Goal: Information Seeking & Learning: Learn about a topic

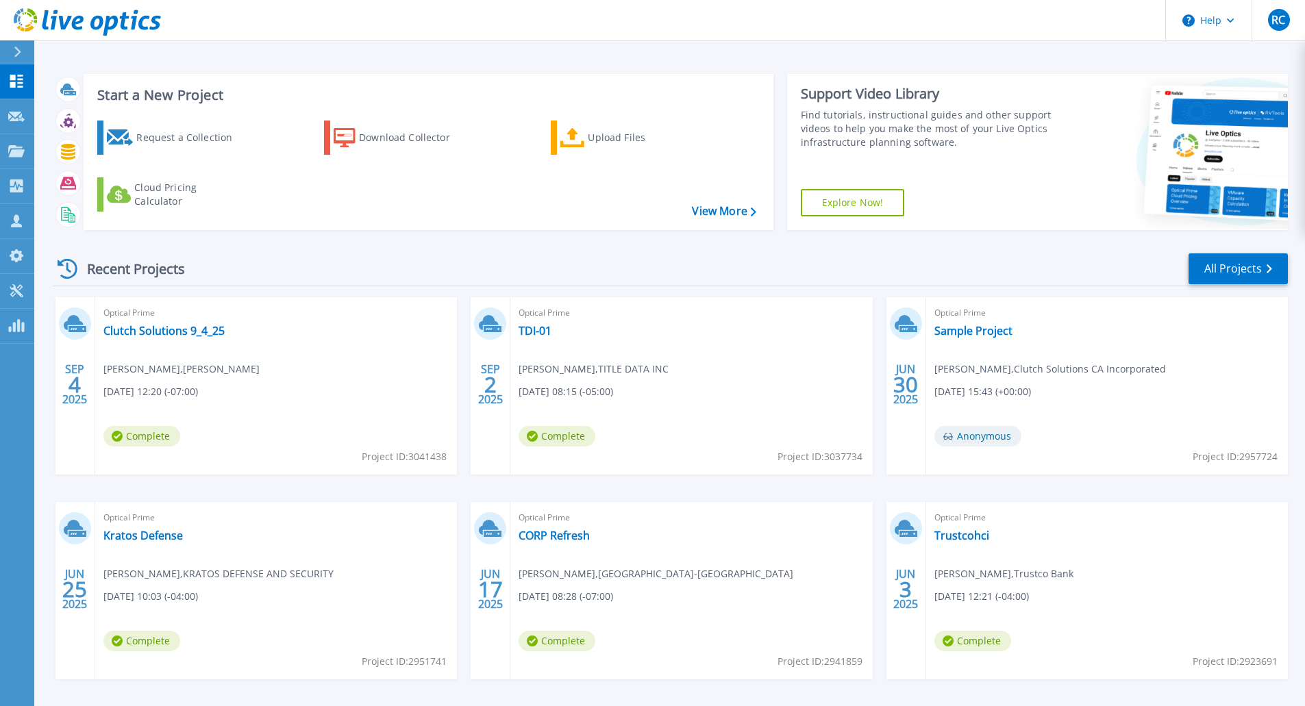
click at [1052, 216] on div "Support Video Library Find tutorials, instructional guides and other support vi…" at bounding box center [921, 152] width 269 height 156
click at [190, 336] on link "Clutch Solutions 9_4_25" at bounding box center [163, 331] width 121 height 14
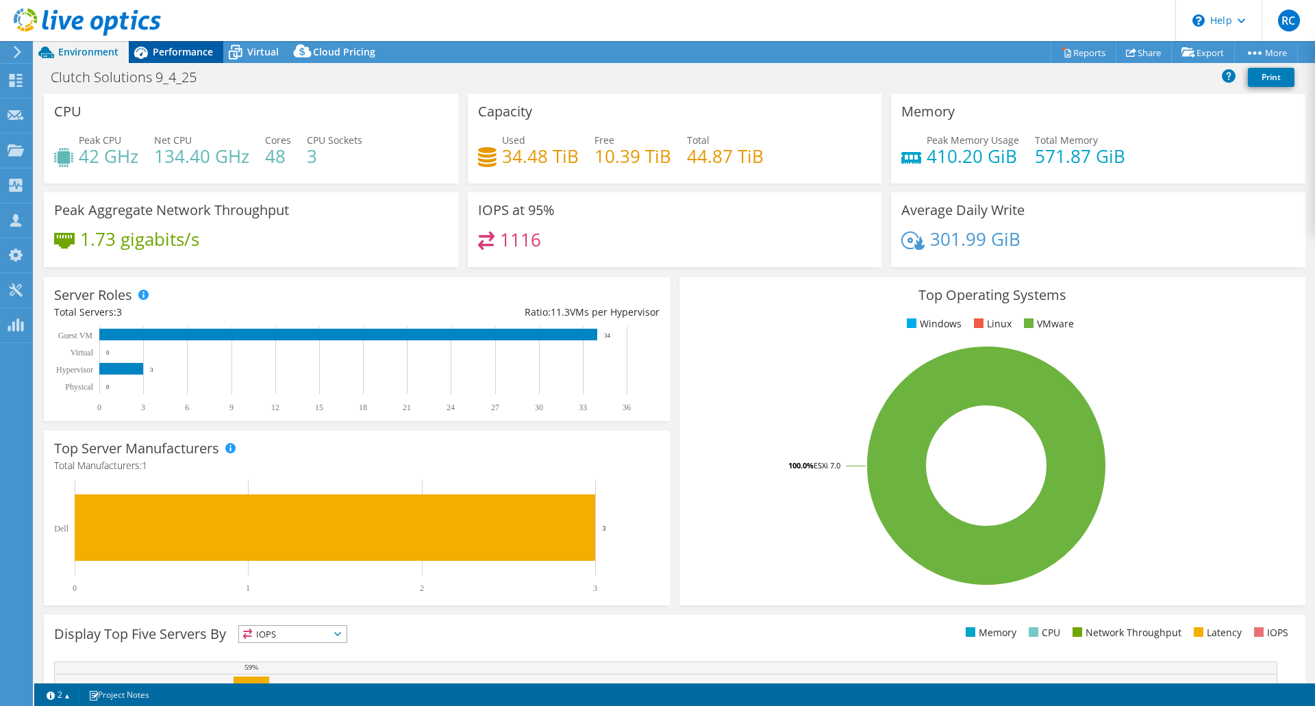
click at [172, 50] on span "Performance" at bounding box center [183, 51] width 60 height 13
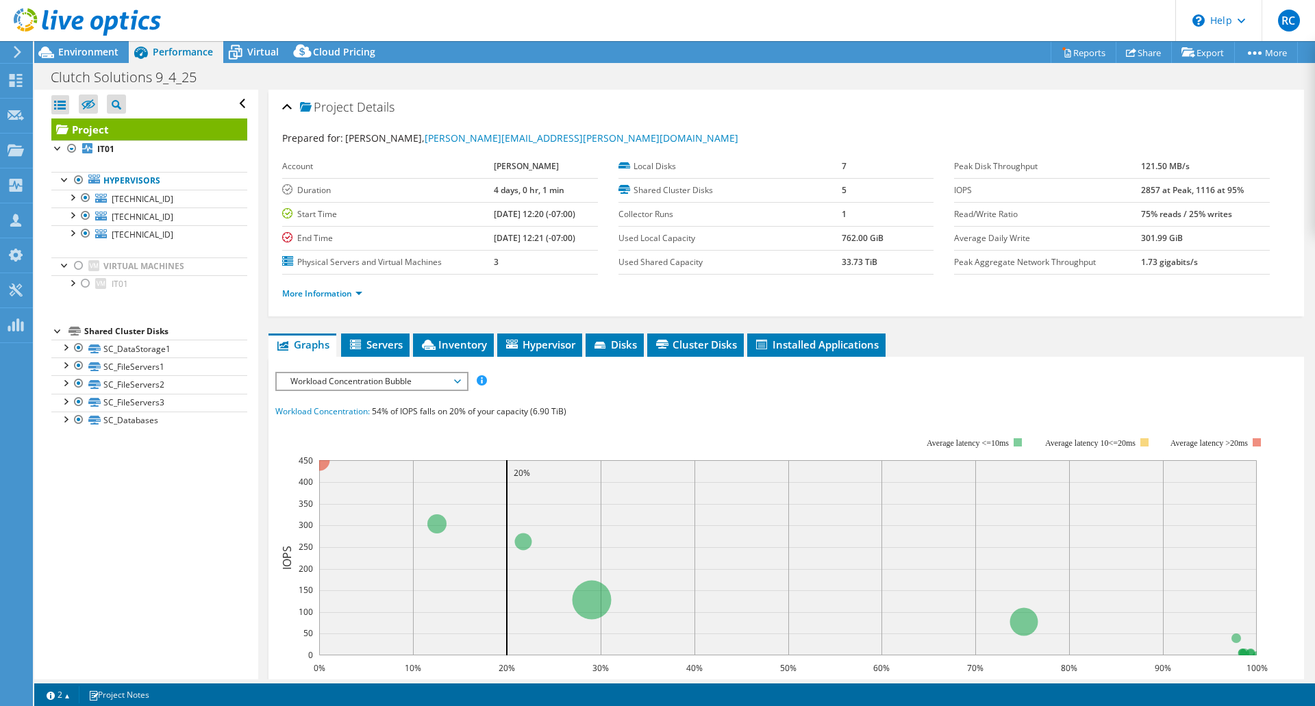
click at [400, 380] on span "Workload Concentration Bubble" at bounding box center [372, 381] width 176 height 16
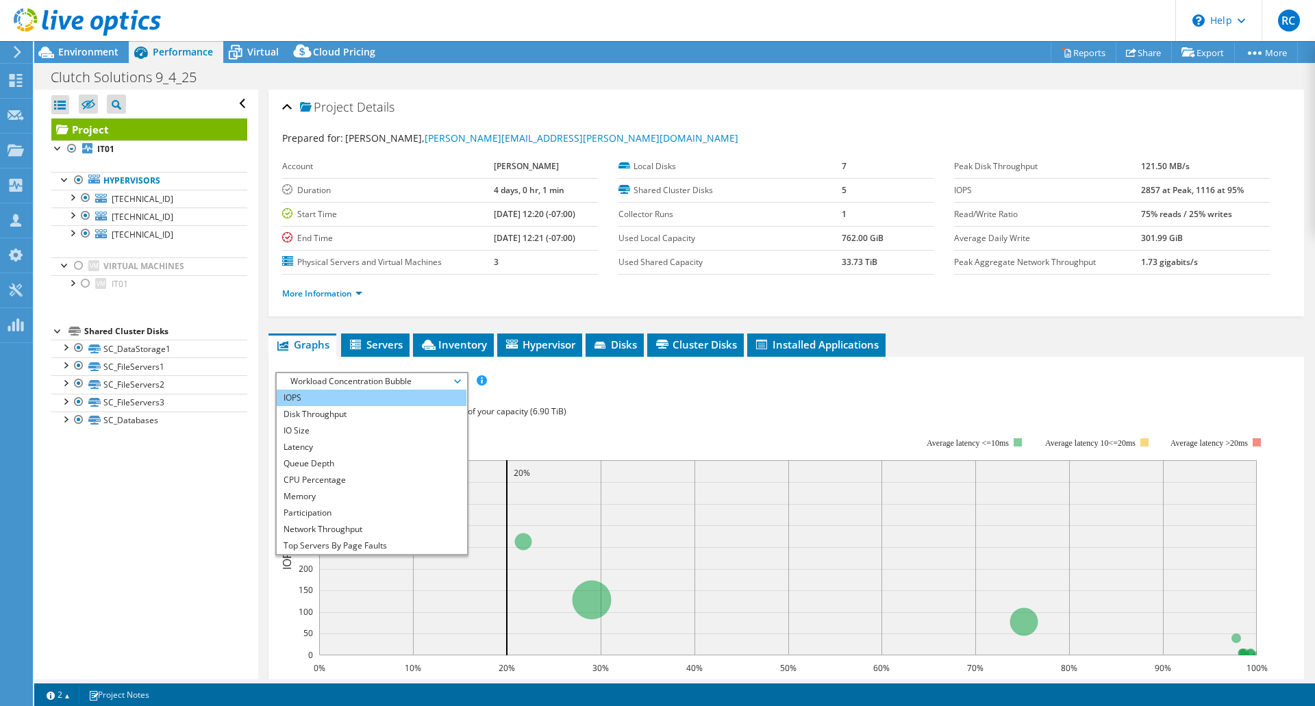
click at [384, 405] on li "IOPS" at bounding box center [372, 398] width 190 height 16
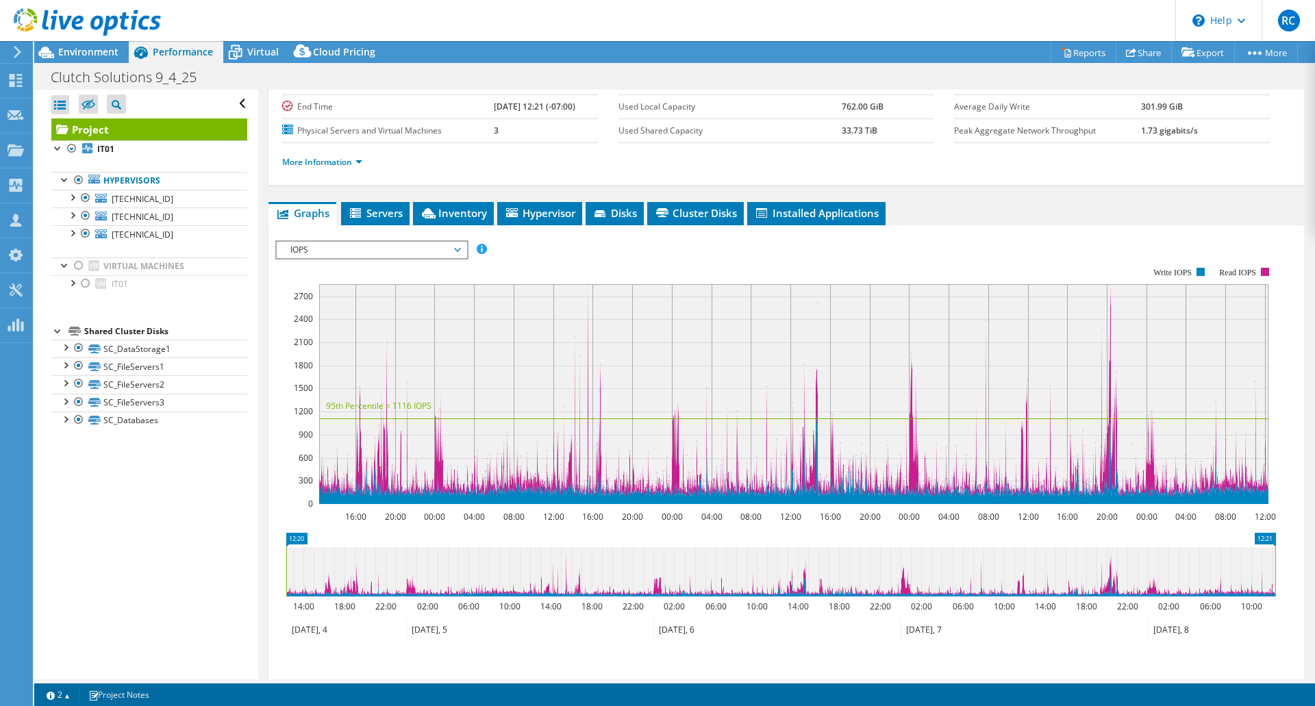
scroll to position [132, 0]
click at [419, 248] on span "IOPS" at bounding box center [372, 249] width 176 height 16
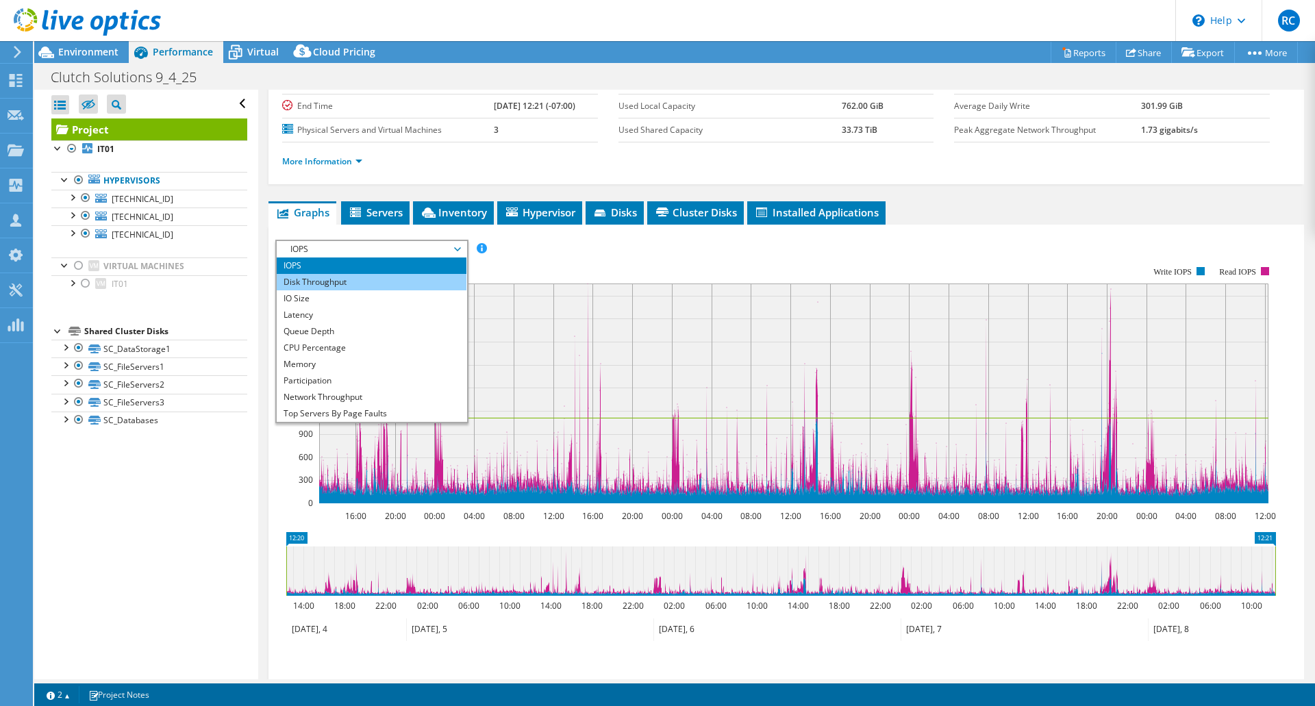
click at [397, 280] on li "Disk Throughput" at bounding box center [372, 282] width 190 height 16
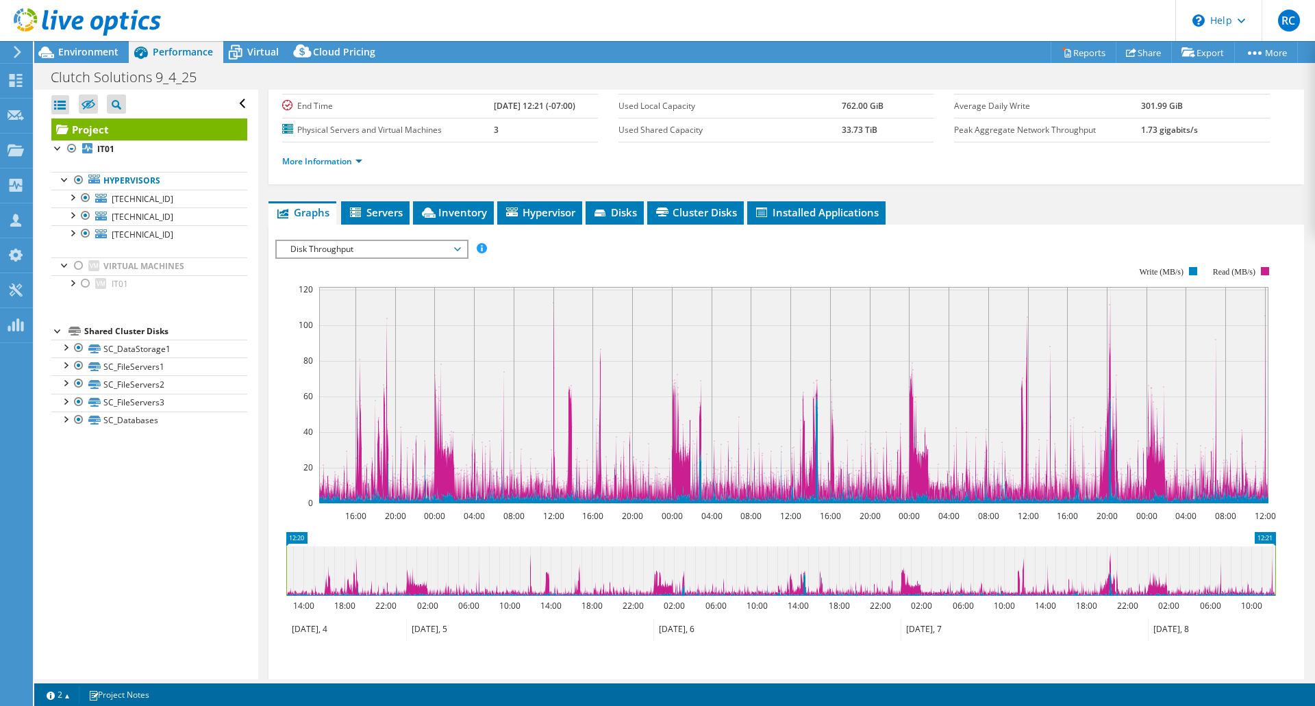
click at [341, 254] on span "Disk Throughput" at bounding box center [372, 249] width 176 height 16
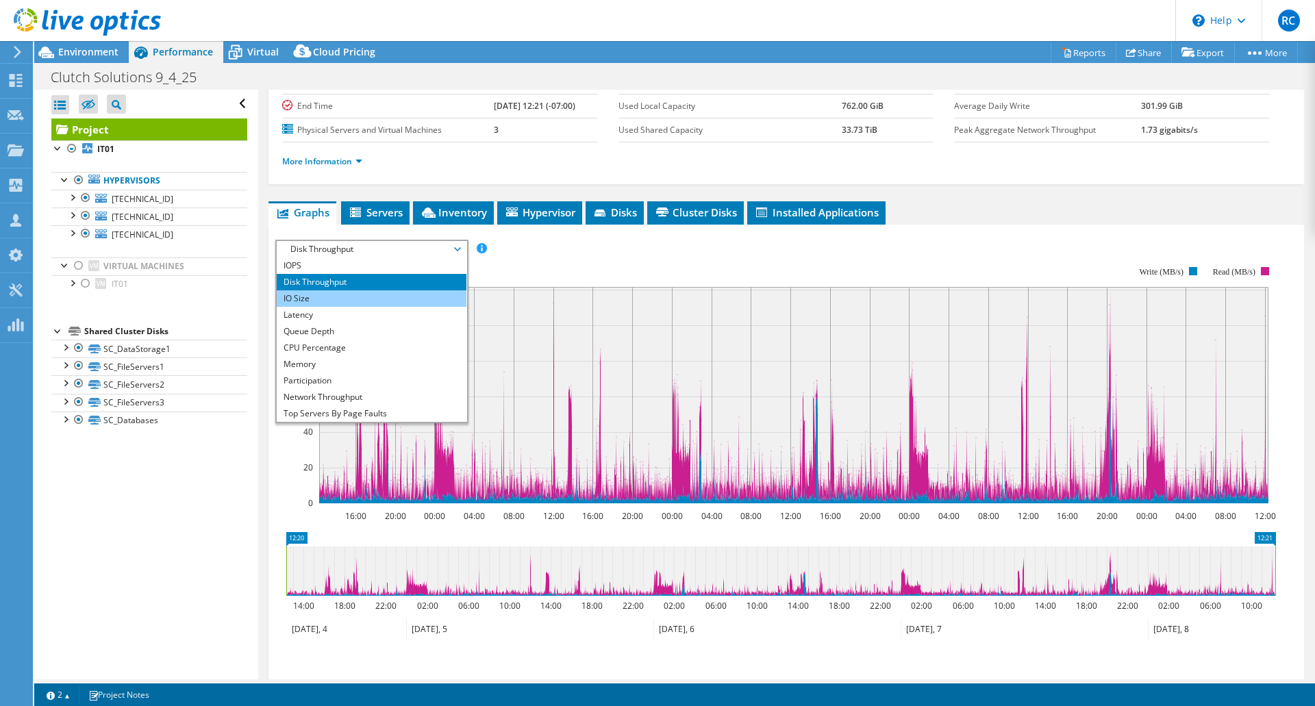
click at [336, 299] on li "IO Size" at bounding box center [372, 298] width 190 height 16
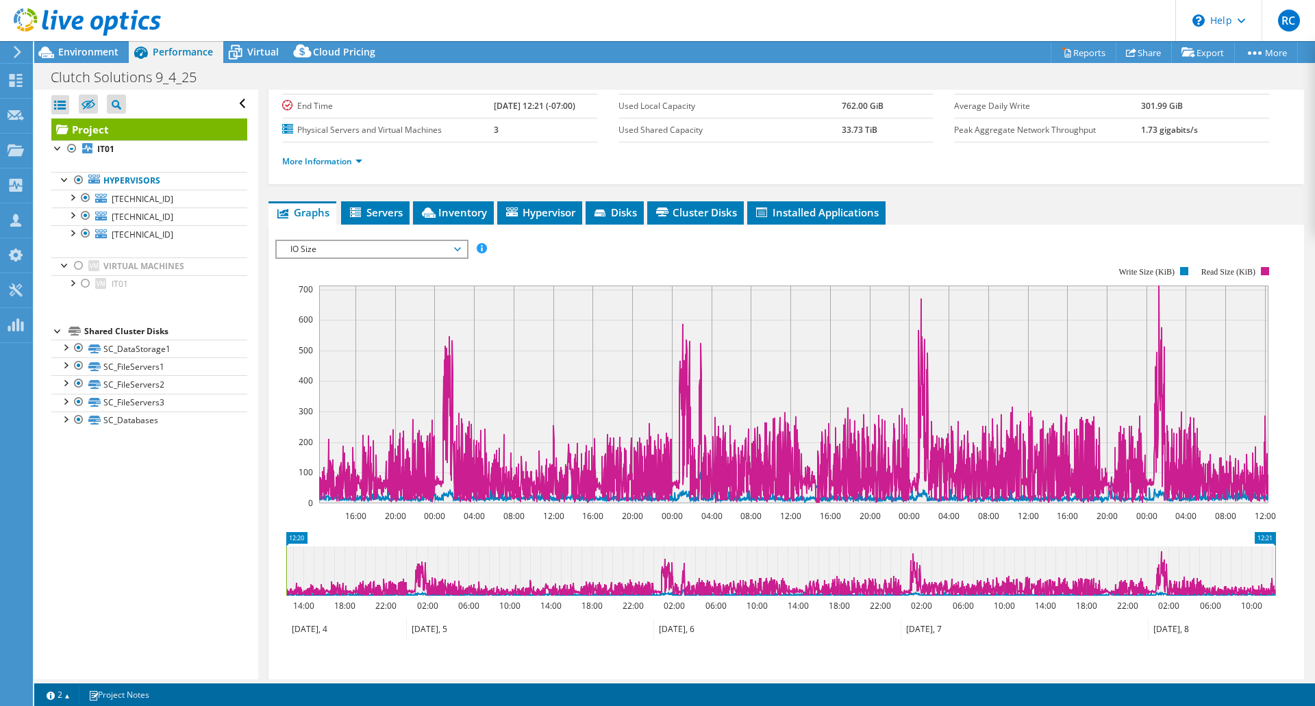
click at [460, 245] on span "IO Size" at bounding box center [372, 249] width 176 height 16
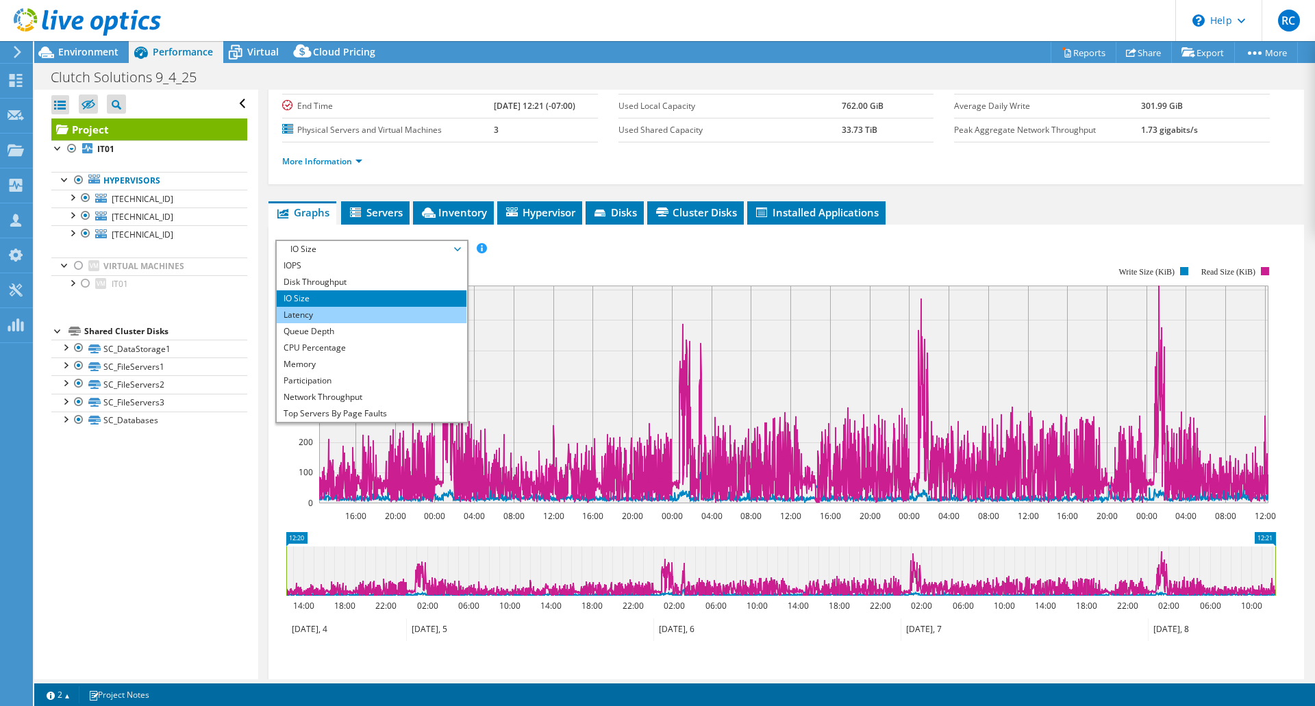
click at [393, 310] on li "Latency" at bounding box center [372, 315] width 190 height 16
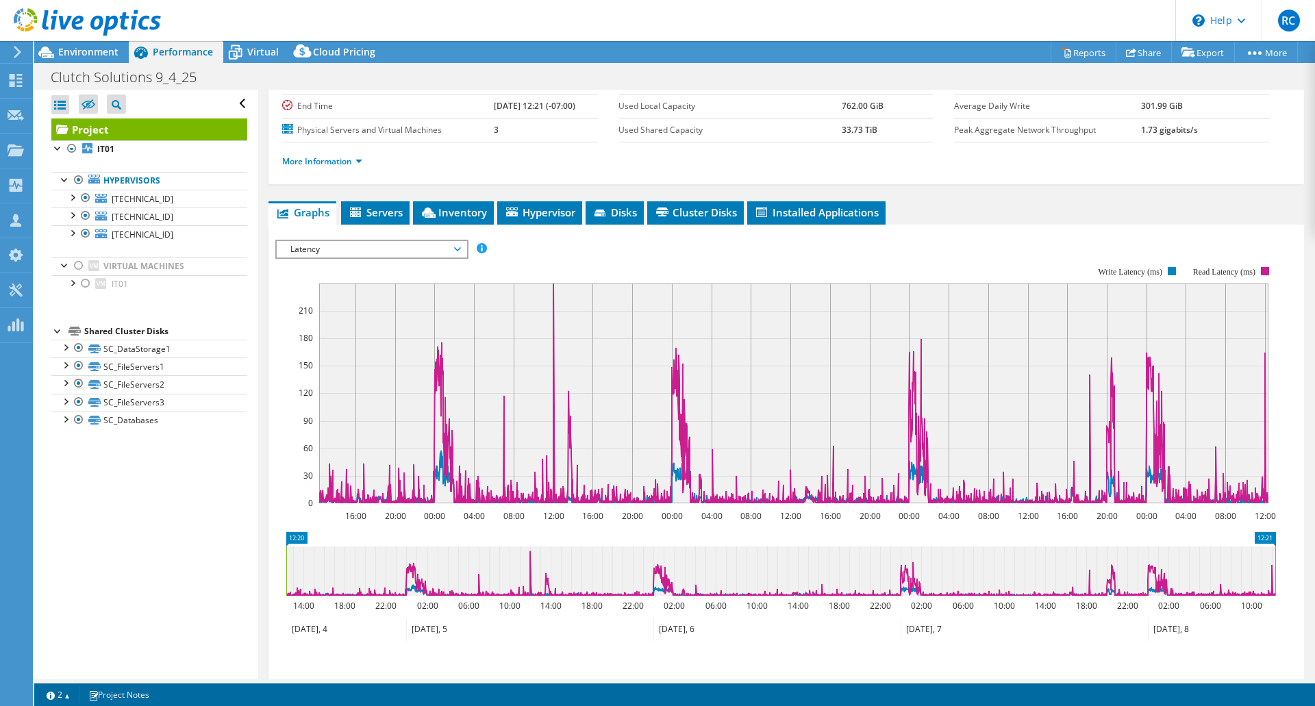
click at [457, 247] on span "Latency" at bounding box center [372, 249] width 176 height 16
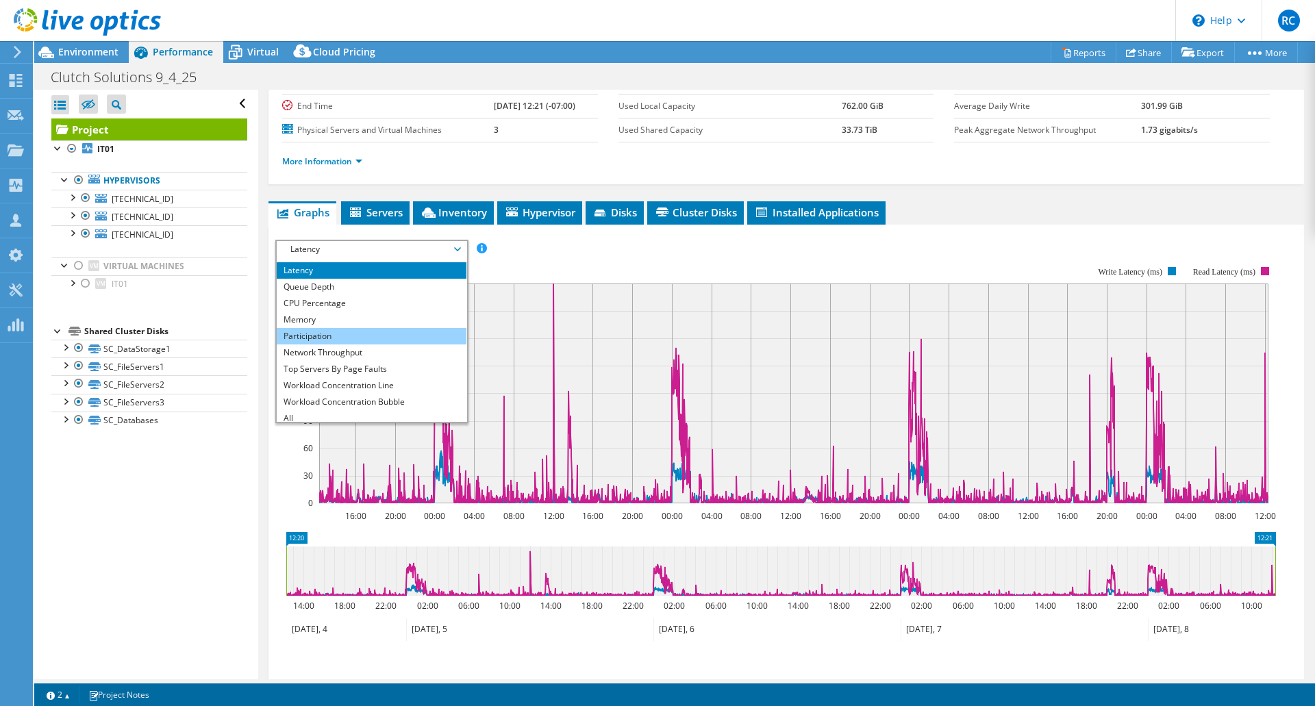
scroll to position [49, 0]
click at [277, 491] on rect at bounding box center [775, 385] width 1001 height 274
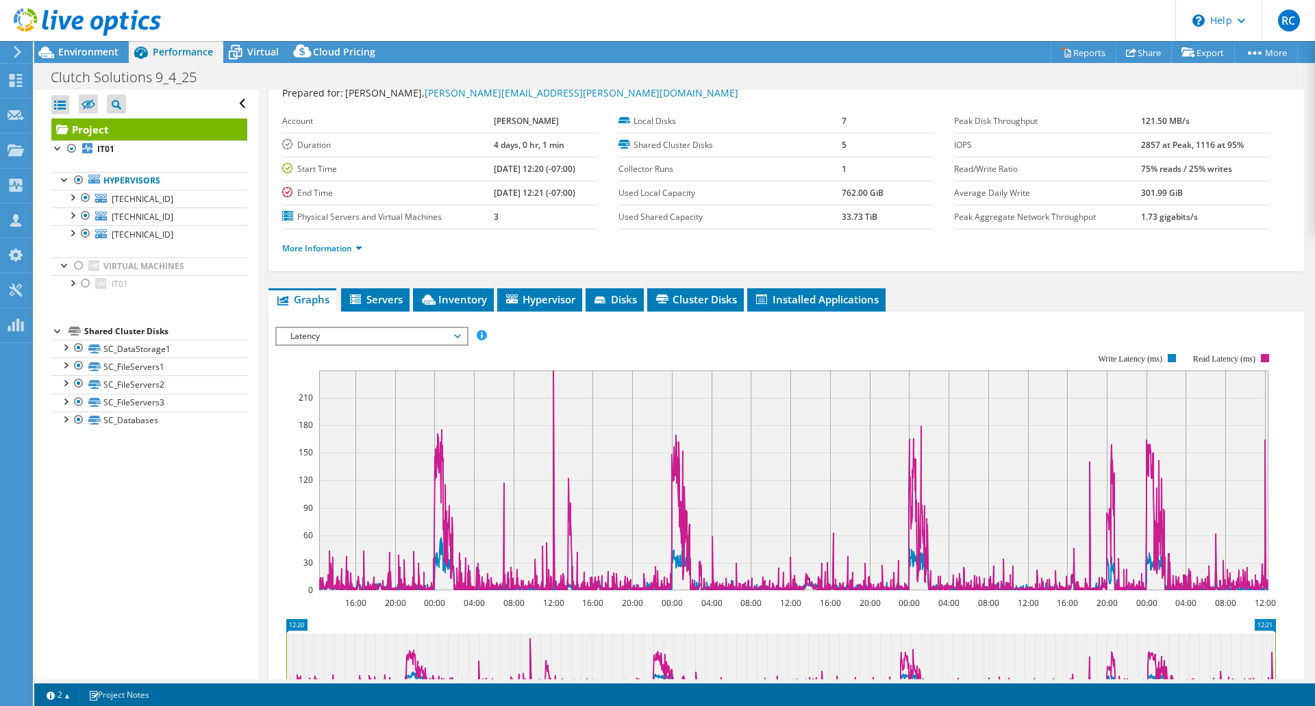
scroll to position [0, 0]
